Goal: Find specific page/section: Find specific page/section

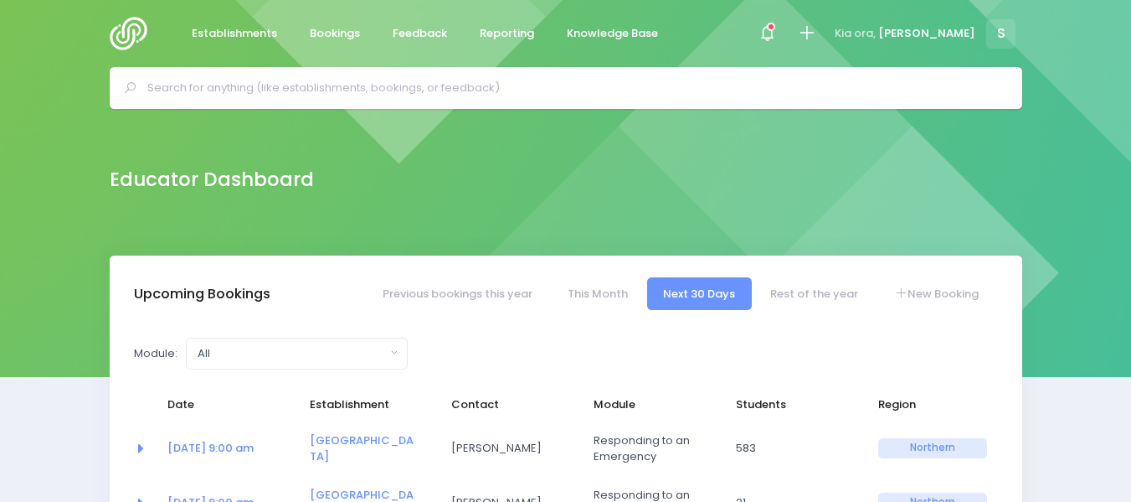
select select "5"
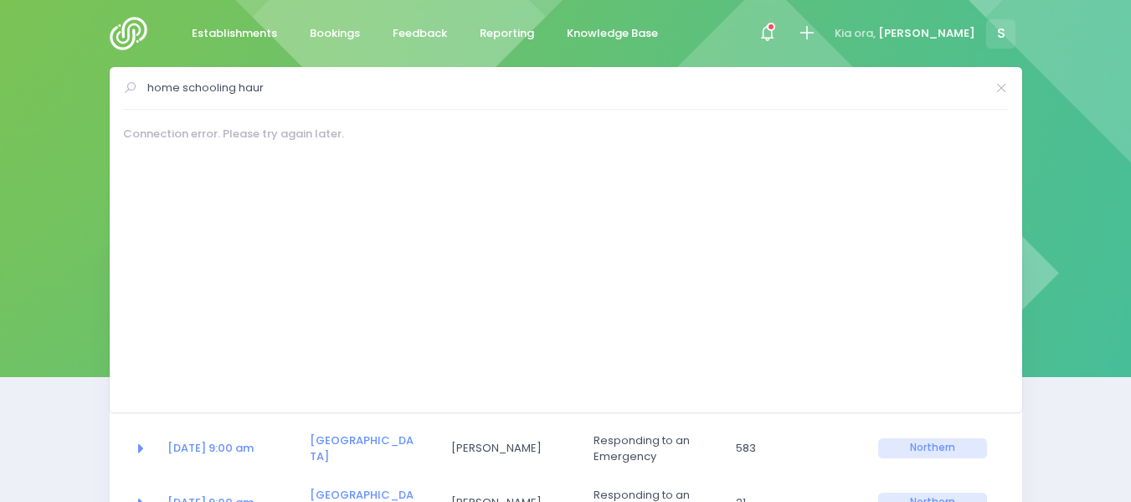
type input "home schooling haur"
click at [135, 35] on img at bounding box center [134, 33] width 48 height 33
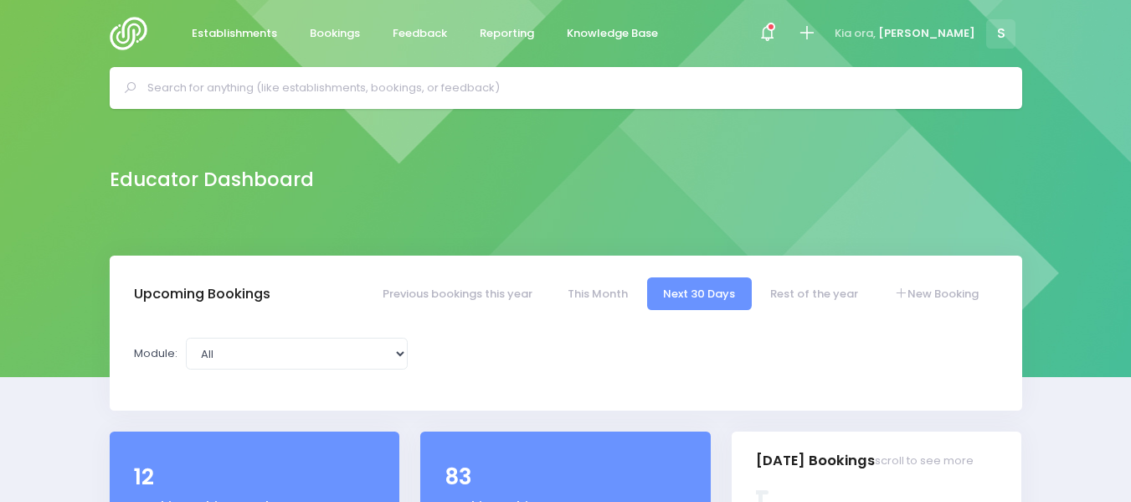
select select "5"
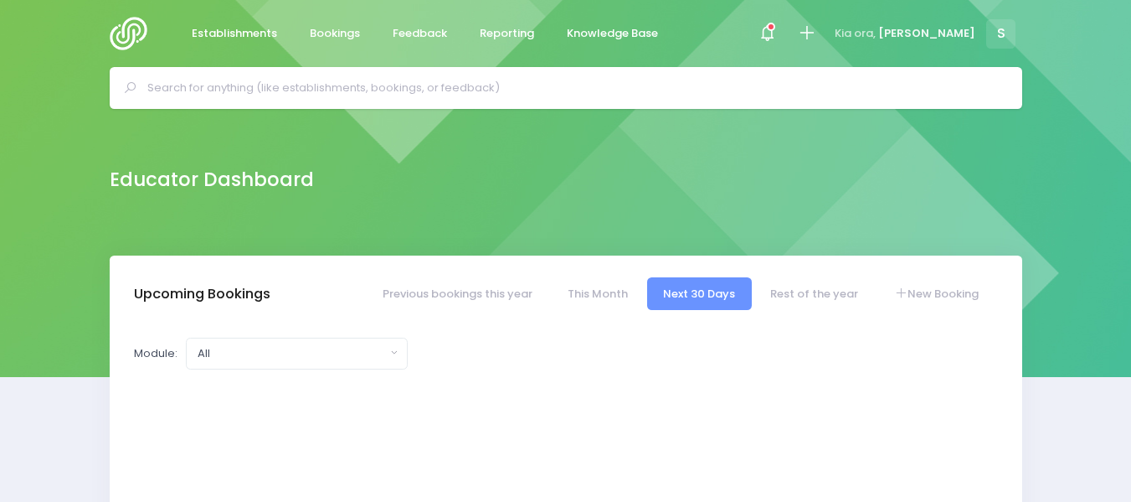
click at [194, 80] on input "text" at bounding box center [573, 87] width 852 height 25
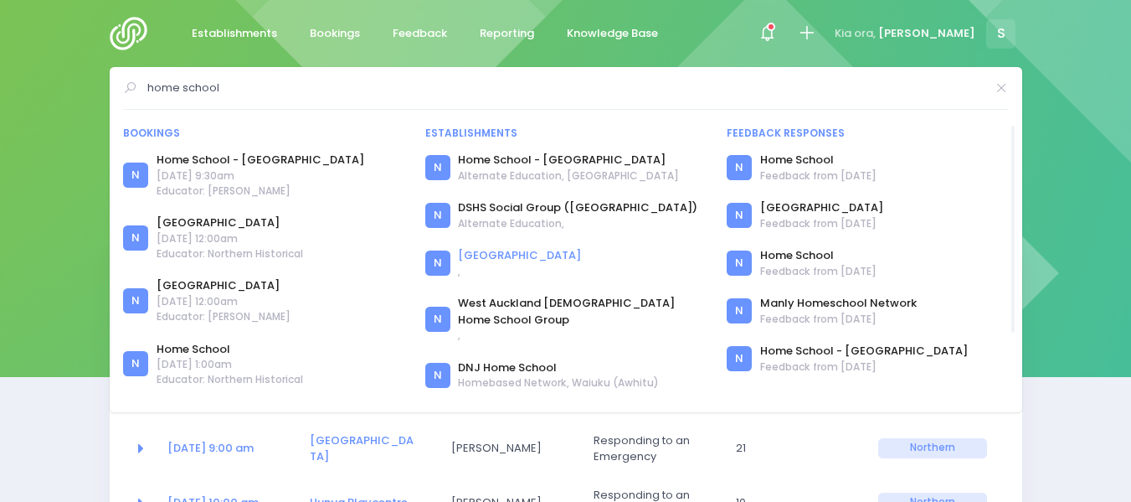
type input "home school"
click at [492, 254] on link "[GEOGRAPHIC_DATA]" at bounding box center [519, 255] width 123 height 17
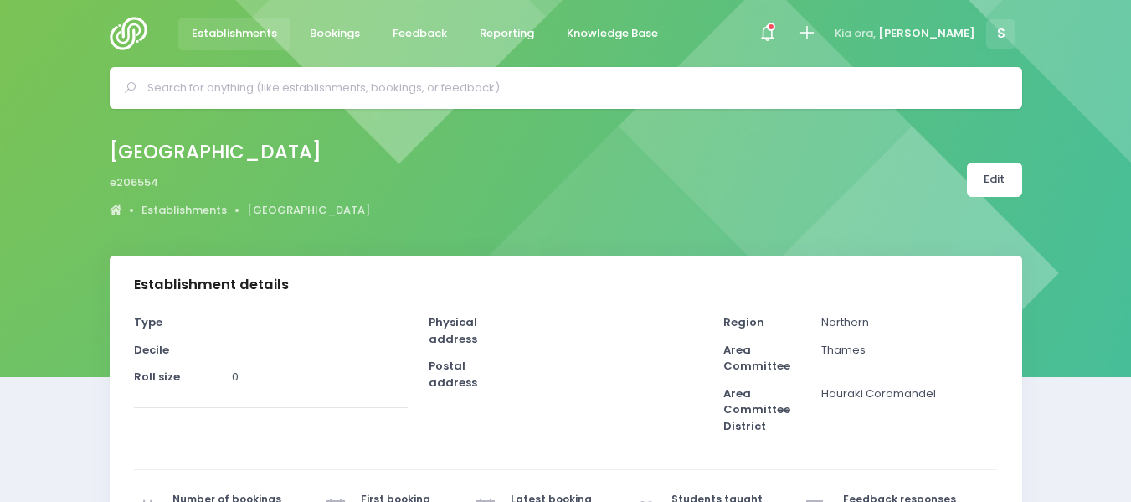
select select "5"
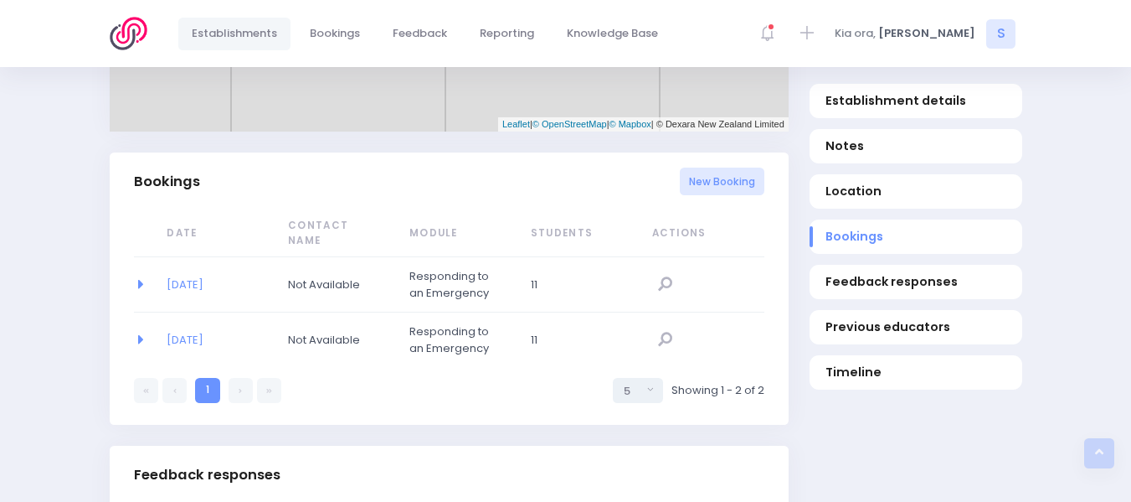
scroll to position [971, 0]
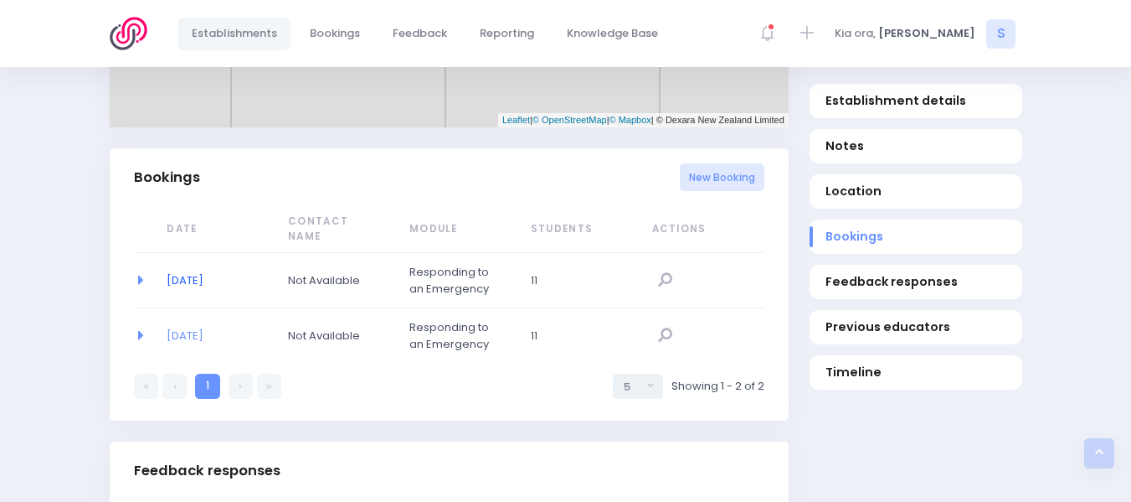
click at [203, 272] on link "[DATE]" at bounding box center [185, 280] width 37 height 16
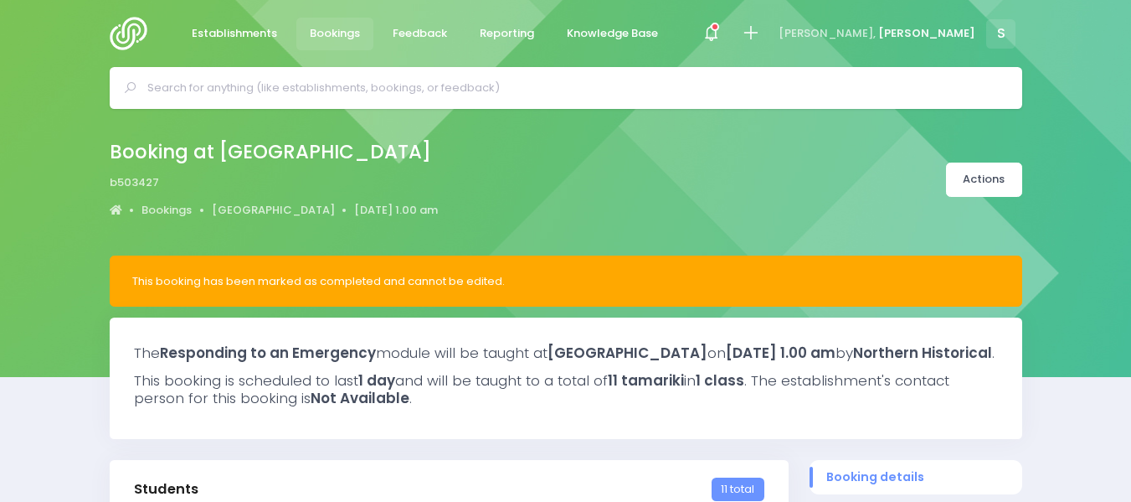
select select "5"
click at [721, 24] on icon at bounding box center [711, 32] width 19 height 19
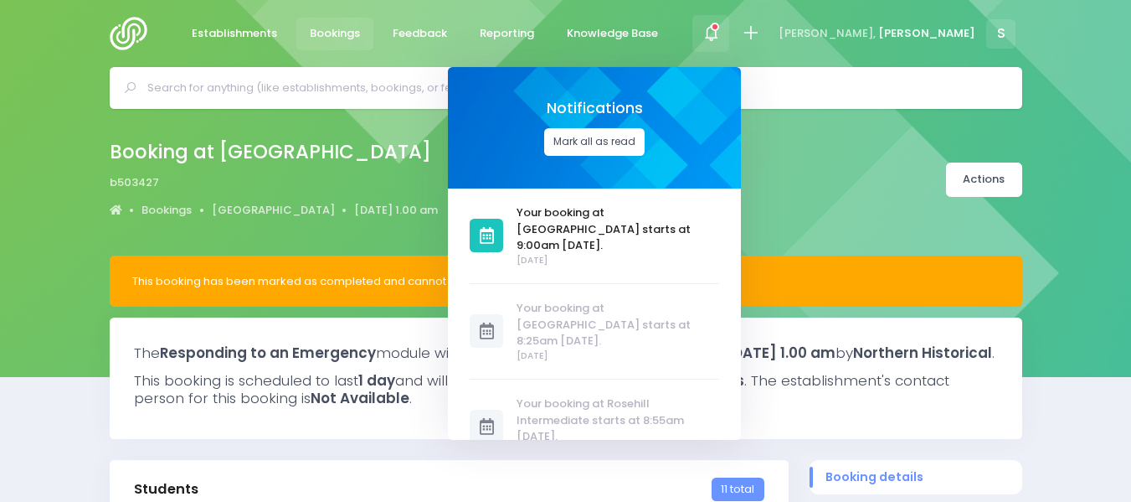
click at [645, 135] on button "Mark all as read" at bounding box center [594, 142] width 100 height 28
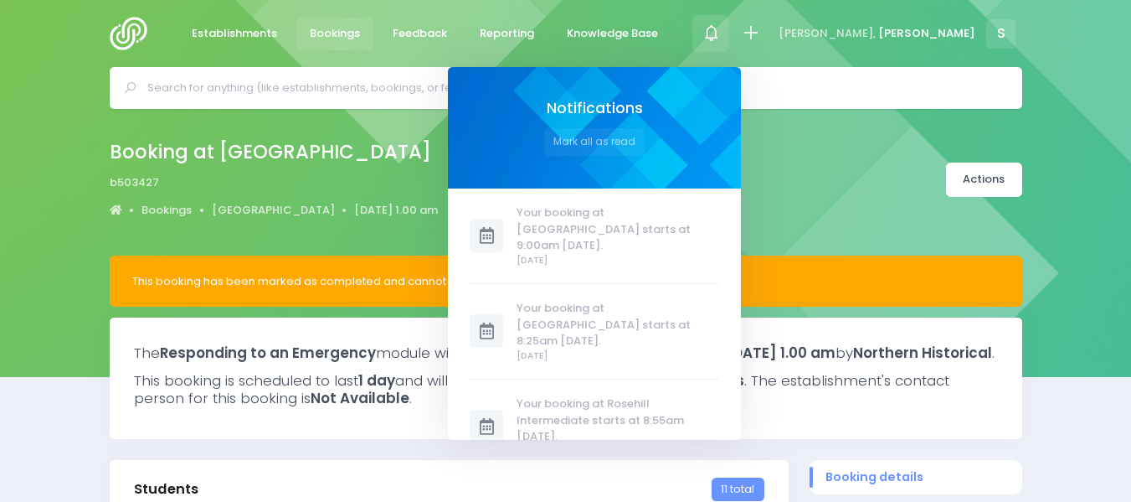
click at [1002, 122] on div "Booking at Thames Home School b503427 Bookings Thames Home School 20 August 201…" at bounding box center [565, 182] width 1131 height 147
